Goal: Use online tool/utility: Use online tool/utility

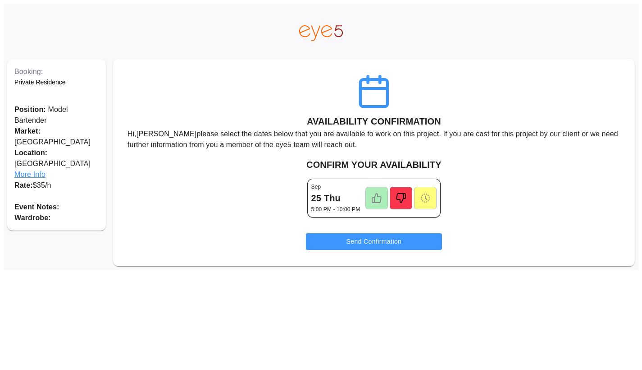
click at [379, 197] on icon at bounding box center [376, 197] width 9 height 9
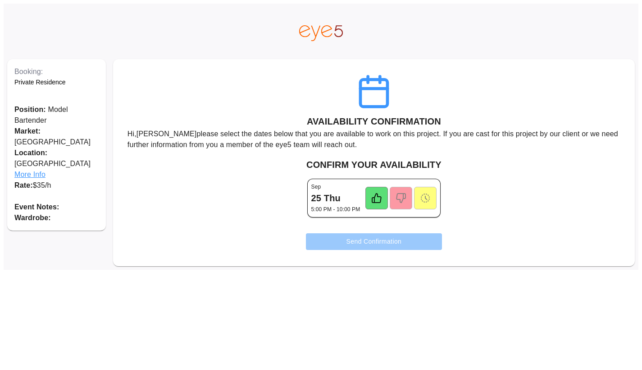
click at [375, 242] on button "Send Confirmation" at bounding box center [374, 241] width 137 height 17
